Goal: Information Seeking & Learning: Learn about a topic

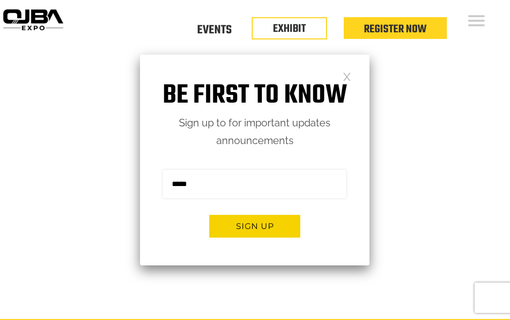
click at [348, 77] on link at bounding box center [347, 76] width 9 height 9
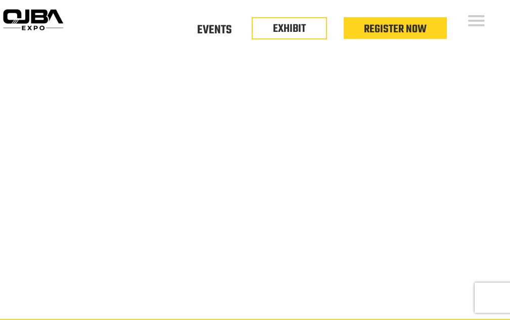
click at [223, 177] on video at bounding box center [255, 194] width 510 height 255
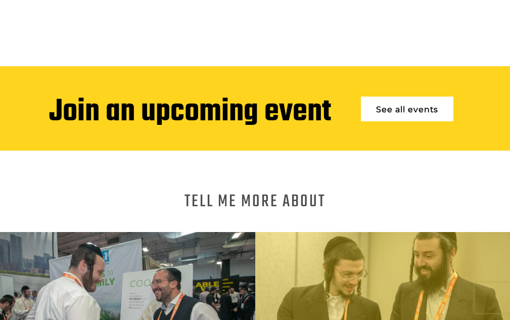
scroll to position [506, 0]
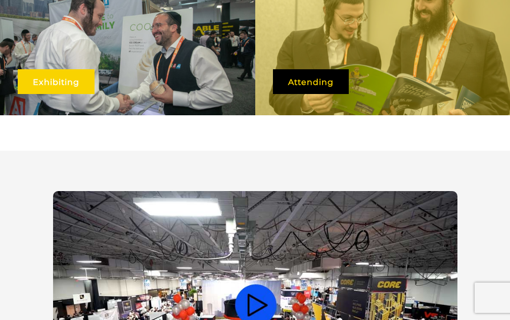
click at [59, 78] on link "Exhibiting" at bounding box center [56, 81] width 77 height 25
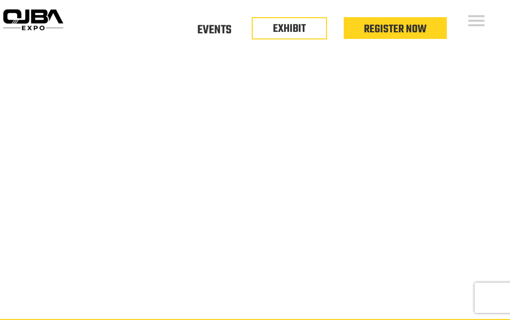
scroll to position [506, 0]
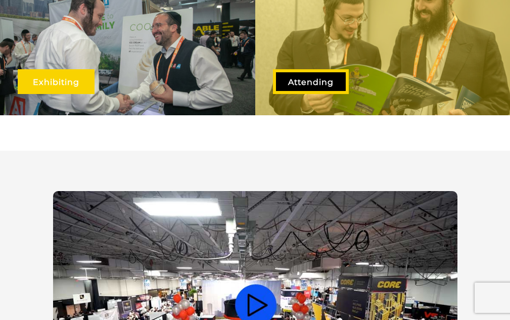
click at [300, 72] on link "Attending" at bounding box center [311, 81] width 76 height 25
